Goal: Task Accomplishment & Management: Manage account settings

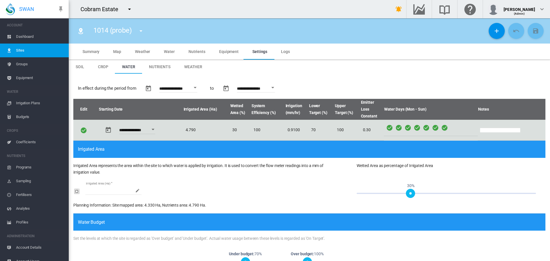
click at [22, 50] on span "Sites" at bounding box center [40, 51] width 48 height 14
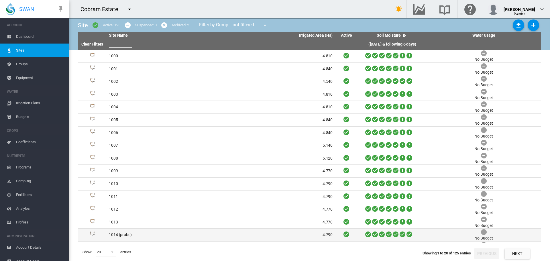
click at [126, 235] on td "1014 (probe)" at bounding box center [164, 235] width 114 height 13
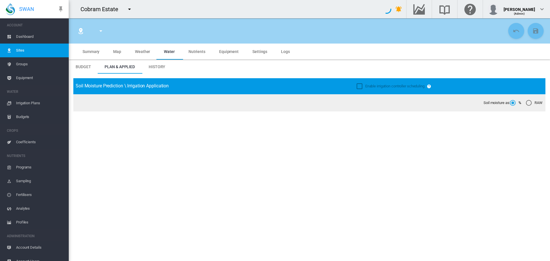
type input "**********"
type input "****"
type input "*********"
type input "***"
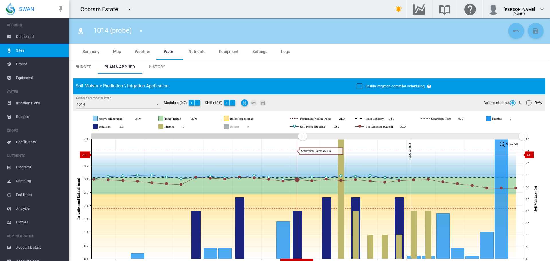
drag, startPoint x: 419, startPoint y: 136, endPoint x: 303, endPoint y: 155, distance: 118.2
click at [303, 155] on icon "JavaScript chart by amCharts [DATE] [DATE] Sep [DATE] Sep [DATE] Oct [DATE] Oct…" at bounding box center [307, 199] width 468 height 134
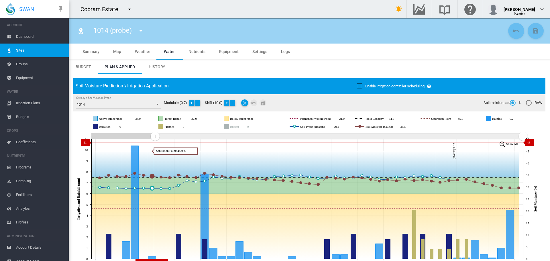
drag, startPoint x: 304, startPoint y: 136, endPoint x: 155, endPoint y: 142, distance: 148.9
click at [155, 142] on icon "JavaScript chart by amCharts [DATE] [DATE] Sep [DATE] Sep [DATE] Sep [DATE] Sep…" at bounding box center [307, 199] width 468 height 134
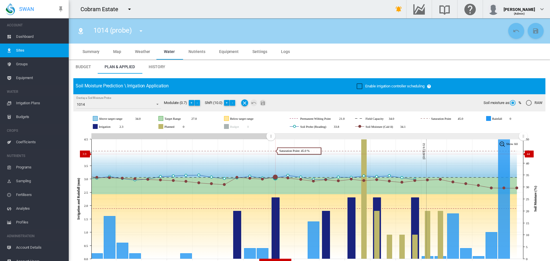
drag, startPoint x: 156, startPoint y: 137, endPoint x: 271, endPoint y: 154, distance: 116.4
click at [271, 154] on icon "JavaScript chart by amCharts [DATE] [DATE] Sep [DATE] Sep [DATE] Sep [DATE] Oct…" at bounding box center [307, 199] width 468 height 134
click at [30, 102] on span "Irrigation Plans" at bounding box center [40, 103] width 48 height 14
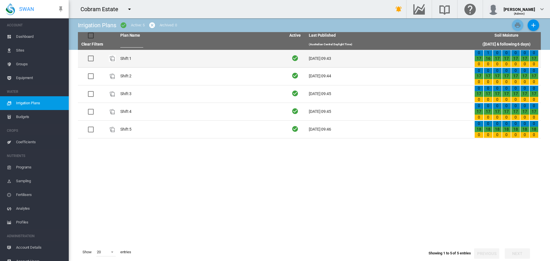
click at [123, 56] on td "Shift 1" at bounding box center [201, 58] width 166 height 17
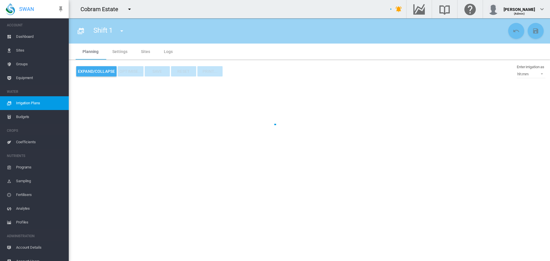
type input "*******"
type input "*"
type input "*****"
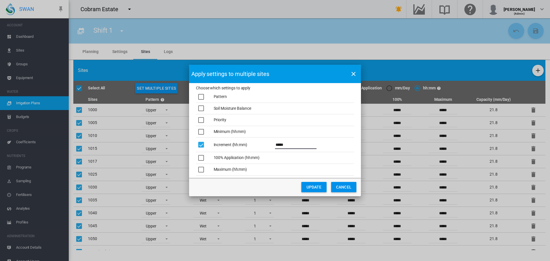
type input "*****"
click at [315, 185] on button "UPDATE" at bounding box center [314, 187] width 25 height 10
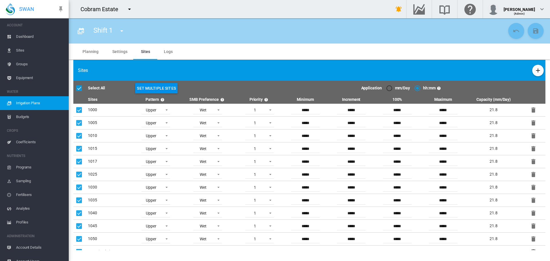
type input "*****"
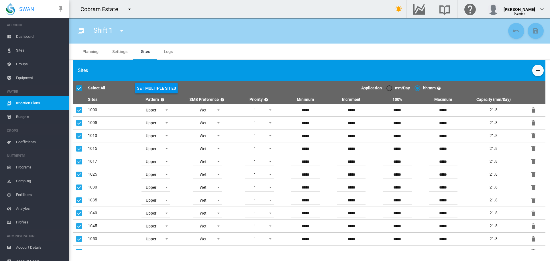
type input "*****"
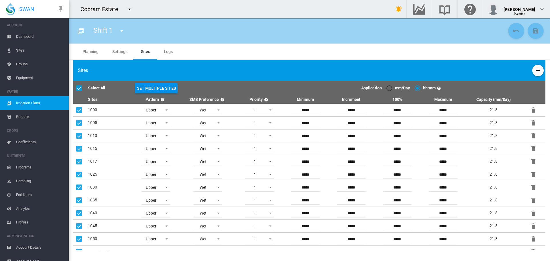
type input "*****"
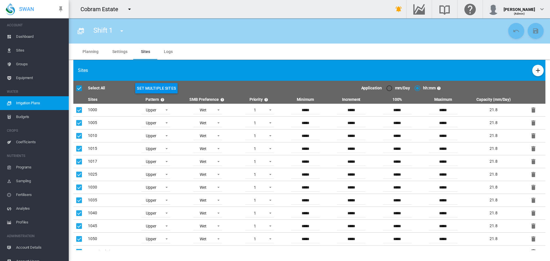
type input "*****"
click at [534, 32] on md-icon "icon-content-save" at bounding box center [536, 31] width 7 height 7
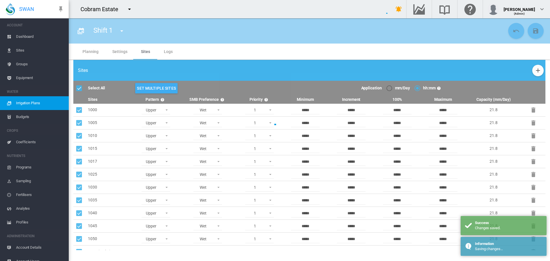
type input "*******"
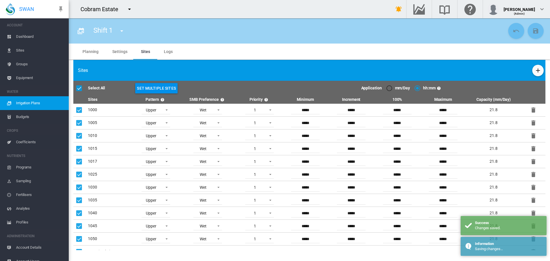
click at [95, 52] on md-tab-item "Planning" at bounding box center [91, 52] width 30 height 16
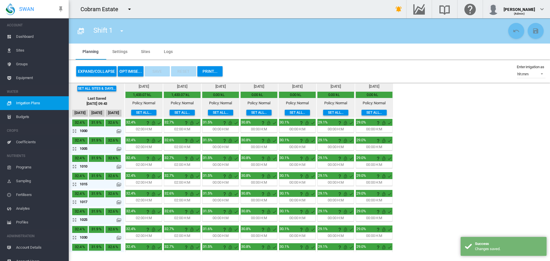
click at [124, 71] on button "OPTIMISE..." at bounding box center [131, 71] width 26 height 10
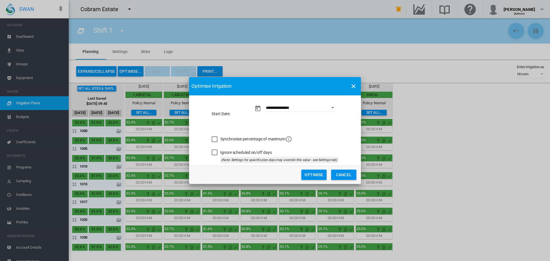
click at [320, 176] on button "Optimise" at bounding box center [314, 175] width 25 height 10
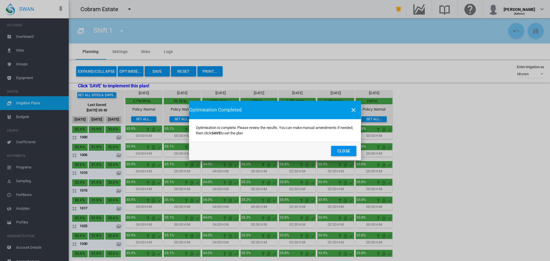
click at [342, 149] on button "Close" at bounding box center [343, 151] width 25 height 10
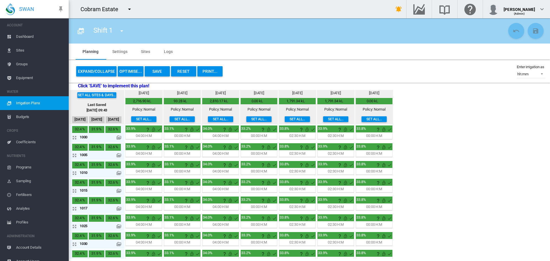
click at [119, 138] on md-icon at bounding box center [119, 137] width 5 height 5
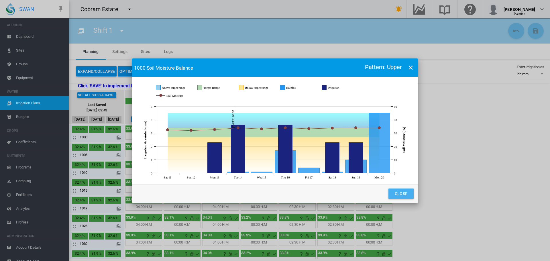
click at [400, 193] on button "Close" at bounding box center [401, 194] width 25 height 10
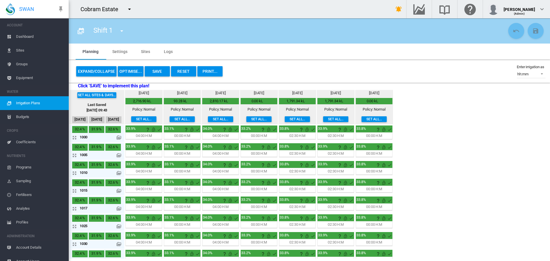
click at [120, 136] on md-icon at bounding box center [119, 137] width 5 height 5
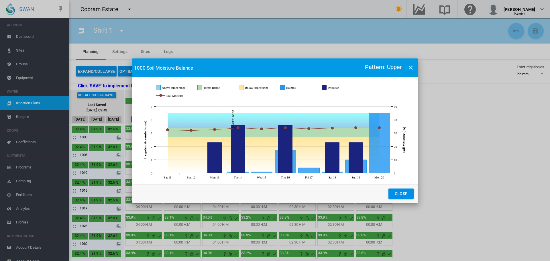
click at [404, 194] on button "Close" at bounding box center [401, 194] width 25 height 10
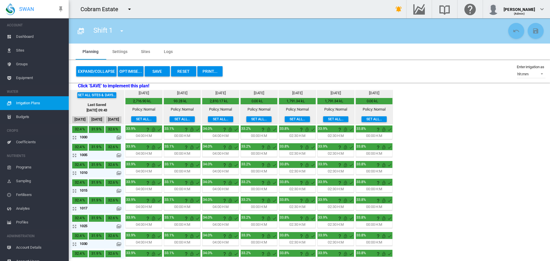
click at [187, 72] on button "Reset" at bounding box center [183, 71] width 25 height 10
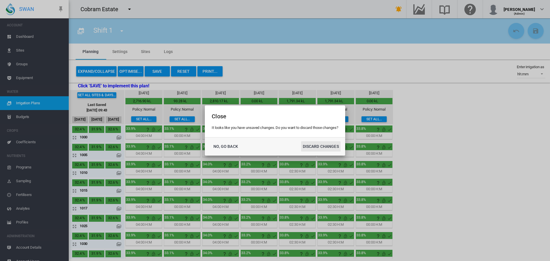
click at [316, 148] on button "DISCARD CHANGES" at bounding box center [321, 146] width 40 height 10
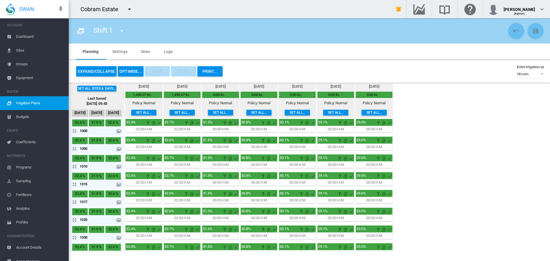
click at [18, 50] on span "Sites" at bounding box center [40, 51] width 48 height 14
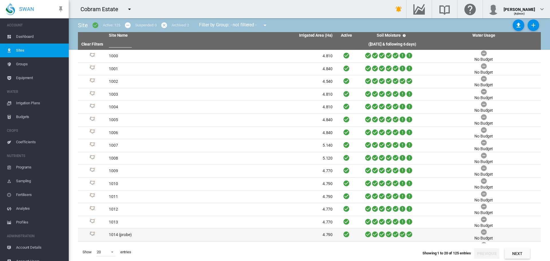
click at [116, 235] on td "1014 (probe)" at bounding box center [164, 235] width 114 height 13
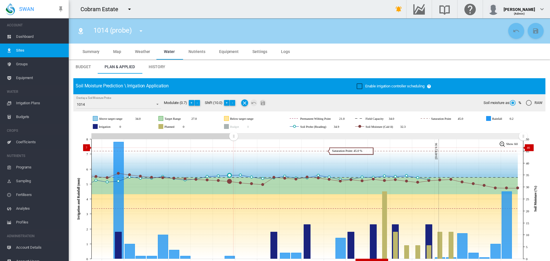
drag, startPoint x: 420, startPoint y: 136, endPoint x: 234, endPoint y: 148, distance: 186.6
click at [234, 148] on icon "JavaScript chart by amCharts 3.21.15 Sep 14 Sep 16 Sep 18 Sep 20 Sep 22 Sep 24 …" at bounding box center [307, 199] width 468 height 134
click at [172, 127] on rect "Planned" at bounding box center [178, 126] width 30 height 5
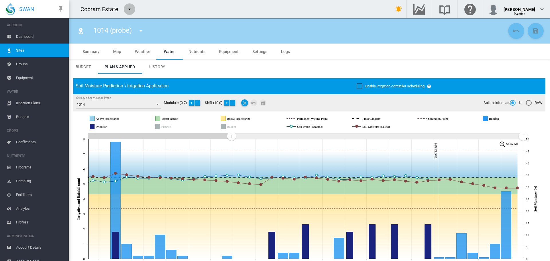
click at [129, 10] on md-icon "icon-menu-down" at bounding box center [129, 9] width 7 height 7
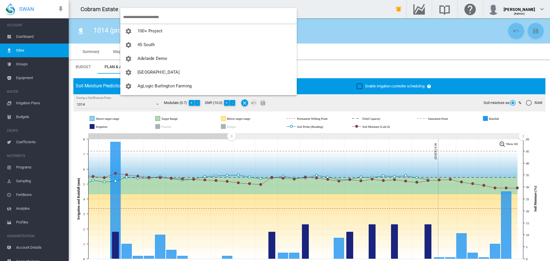
click at [142, 16] on input "search" at bounding box center [210, 16] width 174 height 13
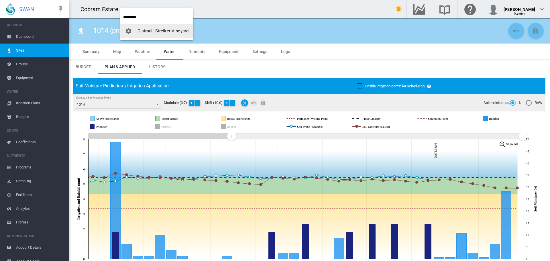
type input "*********"
click at [158, 30] on span "Clairault Streiker Vineyard" at bounding box center [163, 30] width 51 height 5
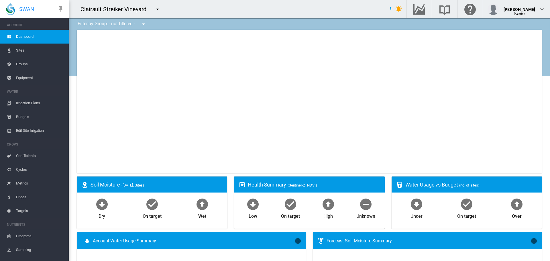
type input "**********"
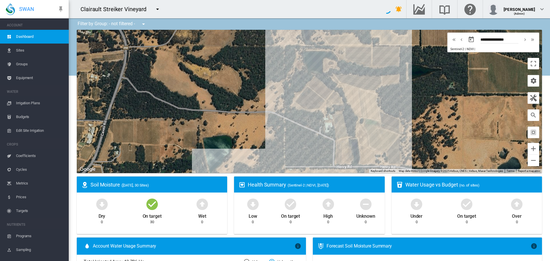
drag, startPoint x: 422, startPoint y: 93, endPoint x: 421, endPoint y: 83, distance: 9.5
click at [421, 83] on div at bounding box center [309, 101] width 465 height 143
click at [24, 51] on span "Sites" at bounding box center [40, 51] width 48 height 14
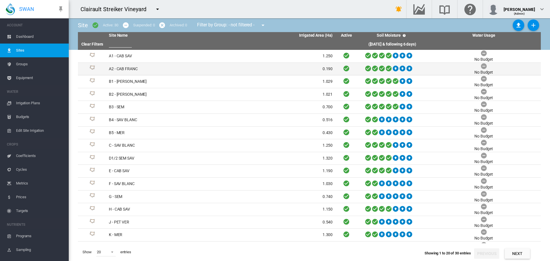
click at [126, 67] on td "A2 - CAB FRANC" at bounding box center [164, 69] width 114 height 13
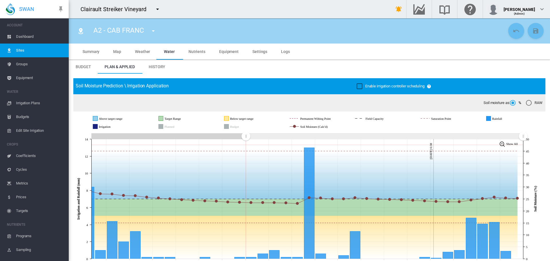
drag, startPoint x: 418, startPoint y: 136, endPoint x: 248, endPoint y: 141, distance: 170.3
click at [246, 143] on icon "JavaScript chart by amCharts 3.21.15 Sep 16 Sep 18 Sep 20 Sep 22 Sep 24 Sep 26 …" at bounding box center [307, 199] width 468 height 134
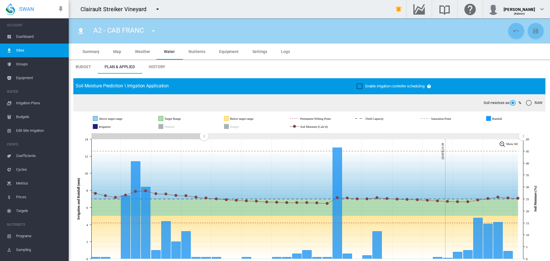
drag, startPoint x: 247, startPoint y: 136, endPoint x: 204, endPoint y: 136, distance: 42.7
click at [204, 136] on rect "Zoom chart using cursor arrows" at bounding box center [204, 137] width 7 height 6
click at [157, 9] on md-icon "icon-menu-down" at bounding box center [157, 9] width 7 height 7
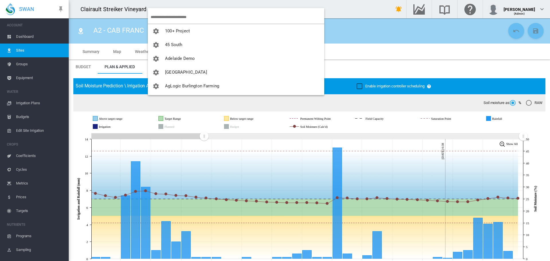
click at [162, 17] on input "search" at bounding box center [238, 16] width 174 height 13
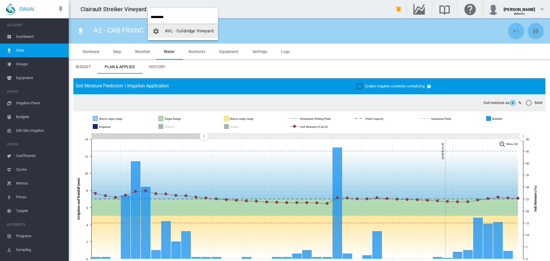
type input "*********"
click at [178, 32] on span "AVL - Coldridge Vineyard" at bounding box center [189, 30] width 48 height 5
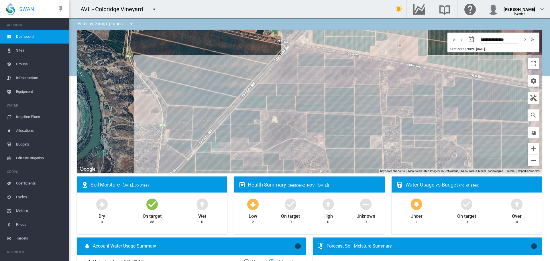
click at [25, 49] on span "Sites" at bounding box center [40, 51] width 48 height 14
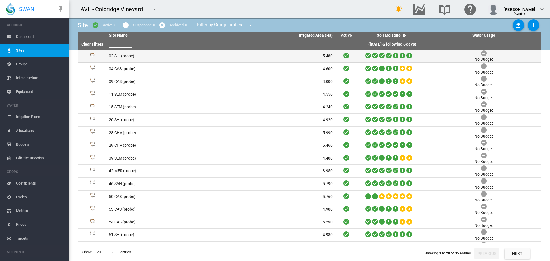
click at [118, 57] on td "02 SHI (probe)" at bounding box center [164, 56] width 114 height 13
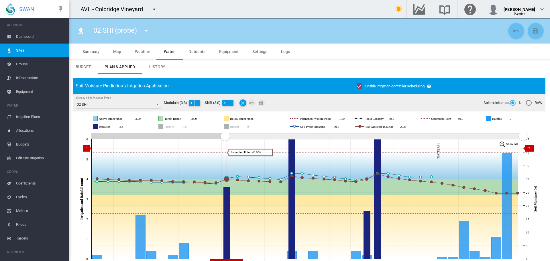
drag, startPoint x: 420, startPoint y: 135, endPoint x: 222, endPoint y: 139, distance: 197.5
click at [225, 148] on icon "JavaScript chart by amCharts 3.21.15 Sep 12 Sep 14 Sep 16 Sep 18 Sep 20 Sep 22 …" at bounding box center [307, 199] width 468 height 134
click at [146, 32] on md-icon "icon-menu-down" at bounding box center [146, 31] width 7 height 7
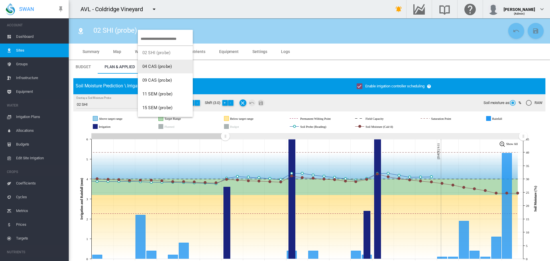
click at [166, 66] on span "04 CAS (probe)" at bounding box center [157, 66] width 30 height 5
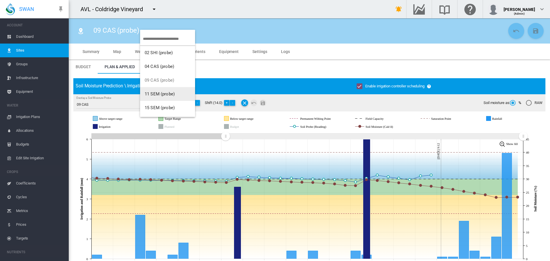
click at [157, 94] on span "11 SEM (probe)" at bounding box center [160, 93] width 30 height 5
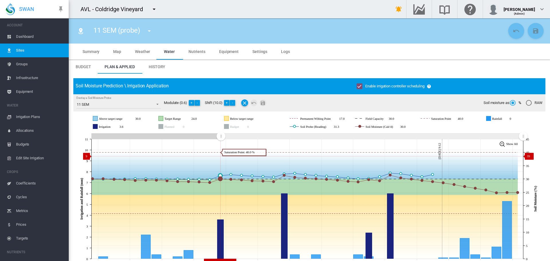
drag, startPoint x: 417, startPoint y: 137, endPoint x: 221, endPoint y: 156, distance: 197.6
click at [221, 156] on icon "JavaScript chart by amCharts 3.21.15 Sep 12 Sep 15 Sep 18 Sep 21 Sep 24 Sep 27 …" at bounding box center [307, 199] width 468 height 134
click at [151, 31] on md-icon "icon-menu-down" at bounding box center [149, 31] width 7 height 7
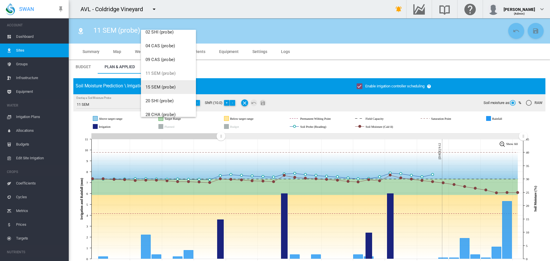
scroll to position [29, 0]
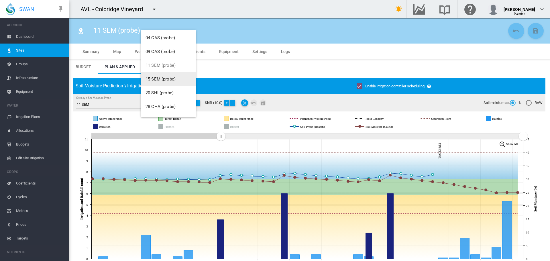
click at [157, 80] on span "15 SEM (probe)" at bounding box center [161, 79] width 30 height 5
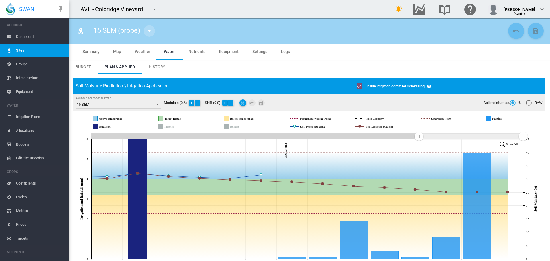
click at [151, 32] on md-icon "icon-menu-down" at bounding box center [149, 31] width 7 height 7
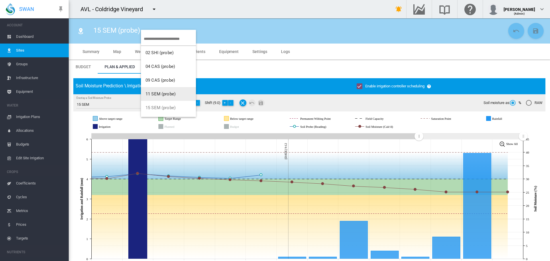
scroll to position [29, 0]
click at [170, 89] on button "20 SHI (probe)" at bounding box center [168, 93] width 55 height 14
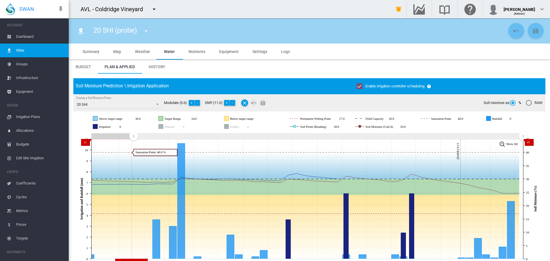
drag, startPoint x: 418, startPoint y: 135, endPoint x: 113, endPoint y: 95, distance: 307.2
click at [132, 138] on rect "Zoom chart using cursor arrows" at bounding box center [133, 137] width 7 height 6
click at [146, 33] on md-icon "icon-menu-down" at bounding box center [146, 31] width 7 height 7
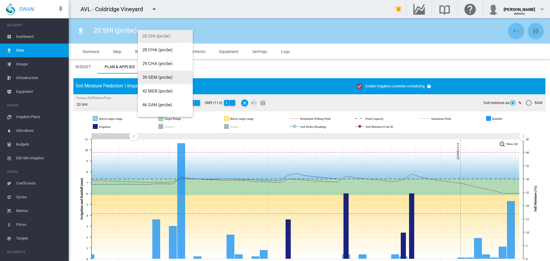
scroll to position [86, 0]
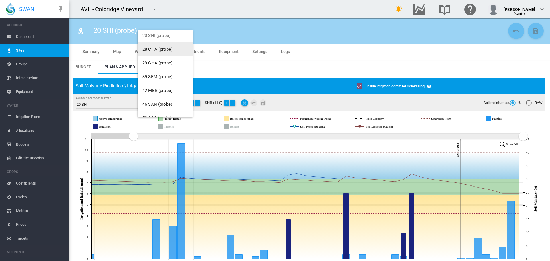
click at [160, 49] on span "28 CHA (probe)" at bounding box center [157, 49] width 30 height 5
